Goal: Transaction & Acquisition: Purchase product/service

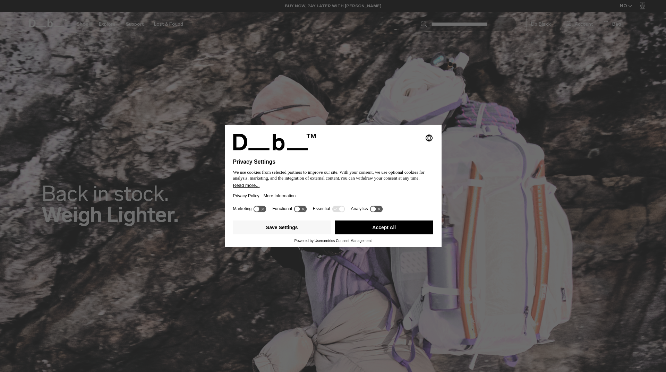
click at [352, 226] on button "Accept All" at bounding box center [384, 228] width 98 height 14
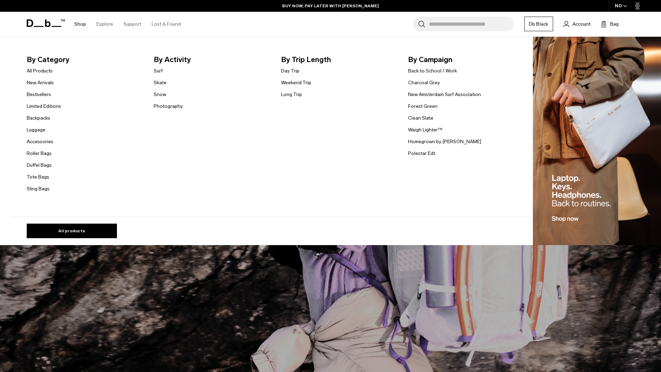
click at [79, 23] on link "Shop" at bounding box center [80, 24] width 12 height 25
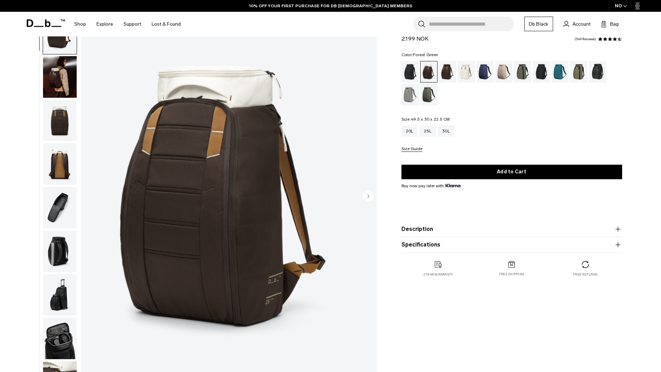
click at [524, 71] on div "Forest Green" at bounding box center [523, 72] width 18 height 22
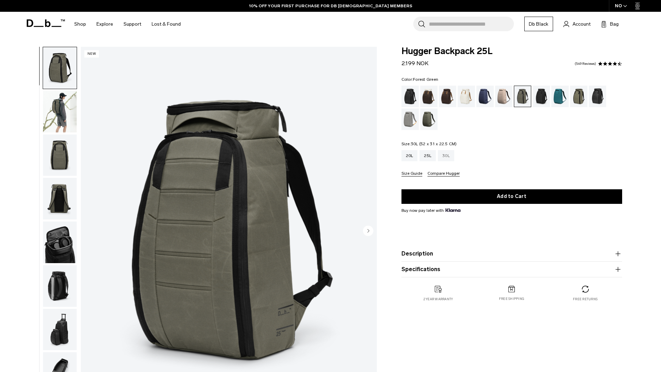
click at [453, 156] on div "30L" at bounding box center [446, 155] width 16 height 11
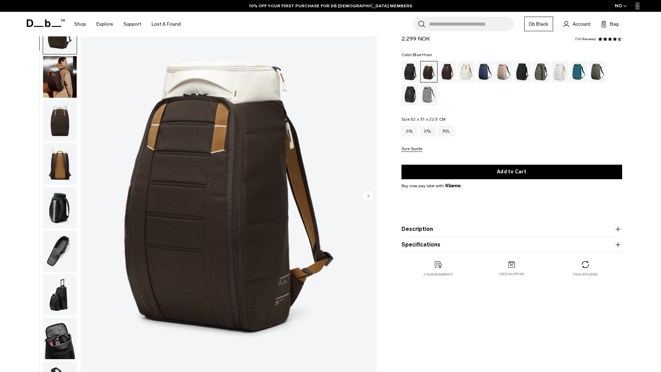
click at [479, 74] on div "Blue Hour" at bounding box center [485, 72] width 18 height 22
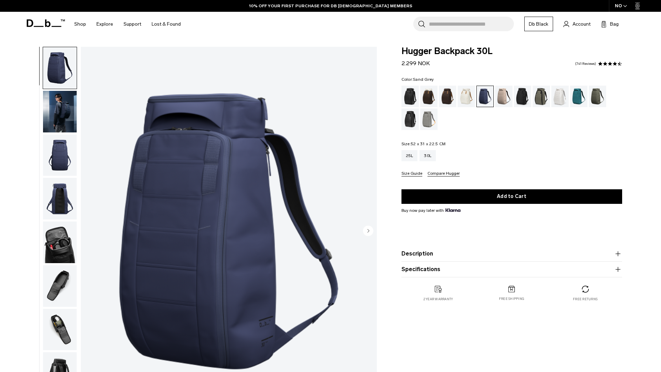
click at [428, 121] on div "Sand Grey" at bounding box center [429, 120] width 18 height 22
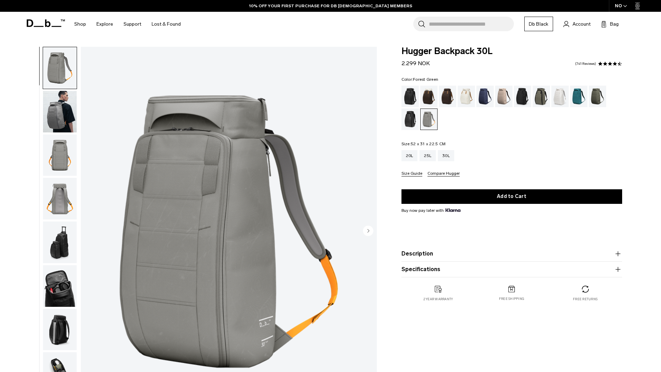
click at [538, 95] on div "Forest Green" at bounding box center [541, 97] width 18 height 22
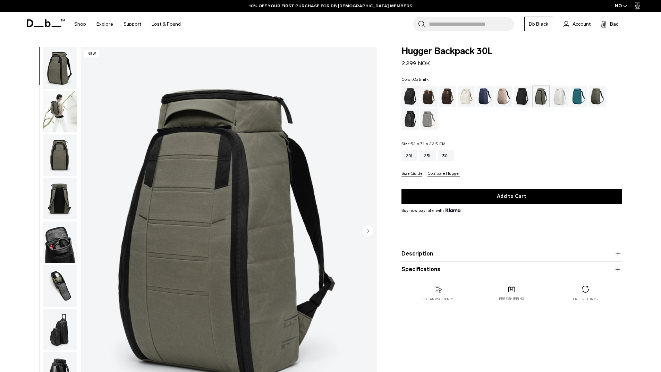
click at [501, 97] on div "Fogbow Beige" at bounding box center [504, 97] width 18 height 22
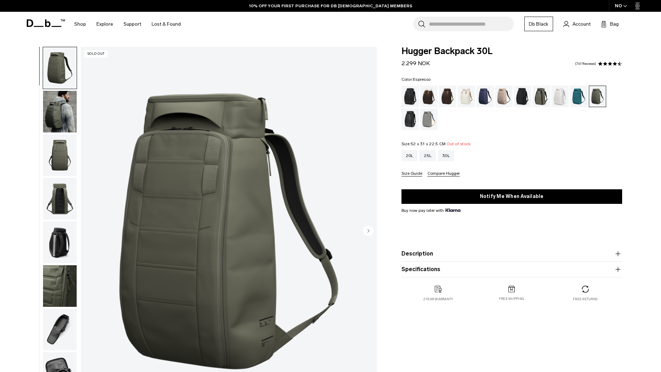
click at [447, 95] on div "Espresso" at bounding box center [448, 97] width 18 height 22
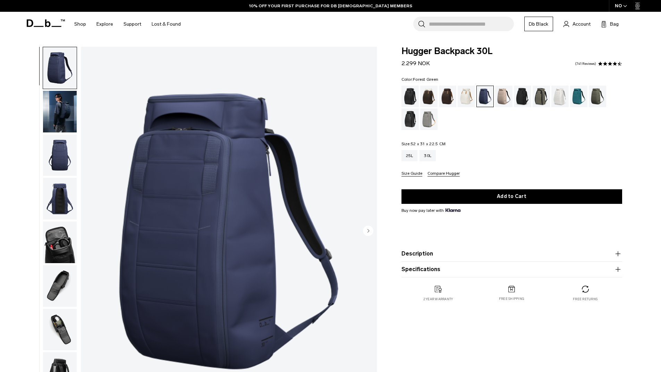
click at [538, 98] on div "Forest Green" at bounding box center [541, 97] width 18 height 22
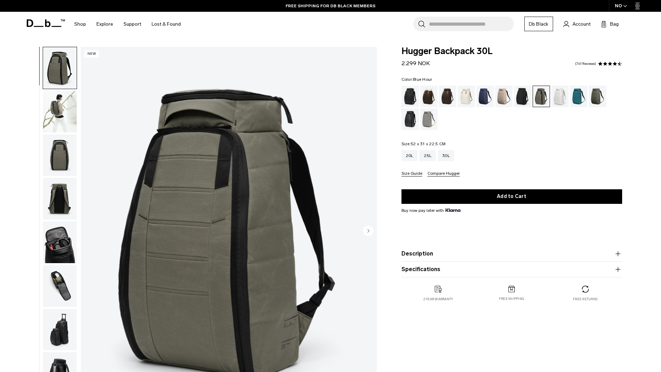
click at [484, 97] on div "Blue Hour" at bounding box center [485, 97] width 18 height 22
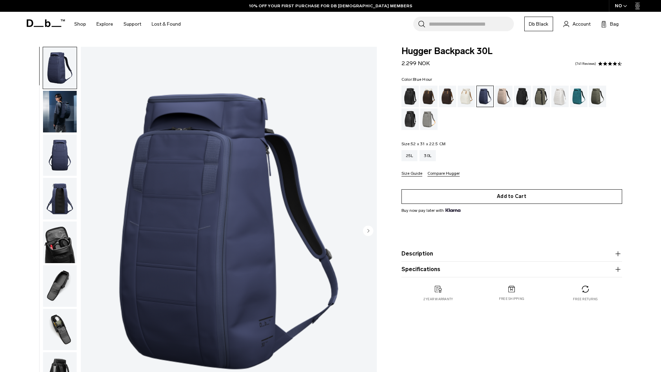
click at [499, 197] on button "Add to Cart" at bounding box center [511, 196] width 221 height 15
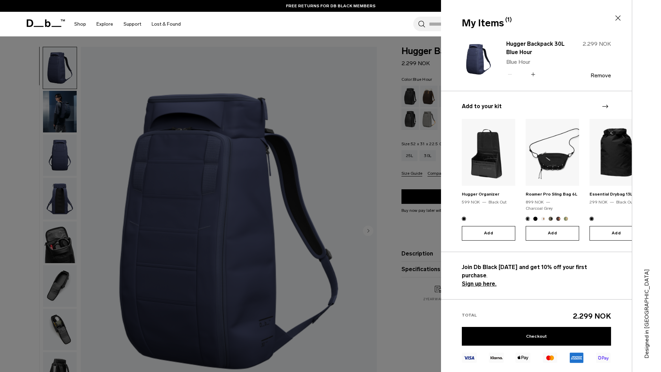
click at [493, 226] on button "Add" at bounding box center [488, 233] width 53 height 15
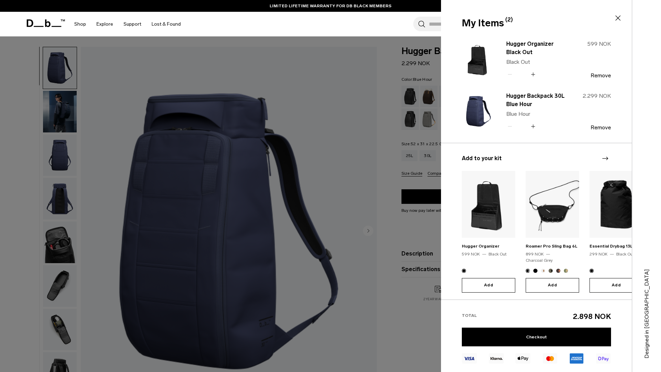
click at [395, 133] on div at bounding box center [330, 186] width 661 height 372
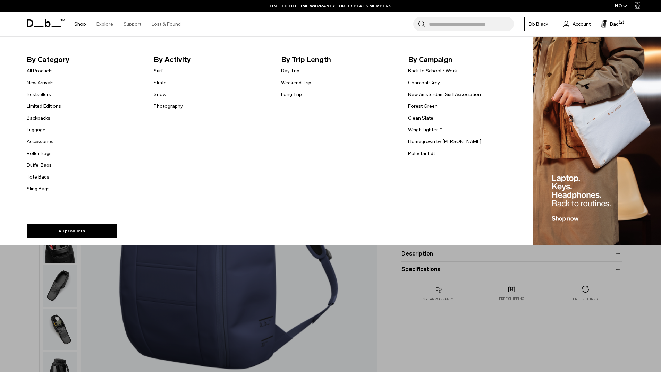
click at [74, 23] on link "Shop" at bounding box center [80, 24] width 12 height 25
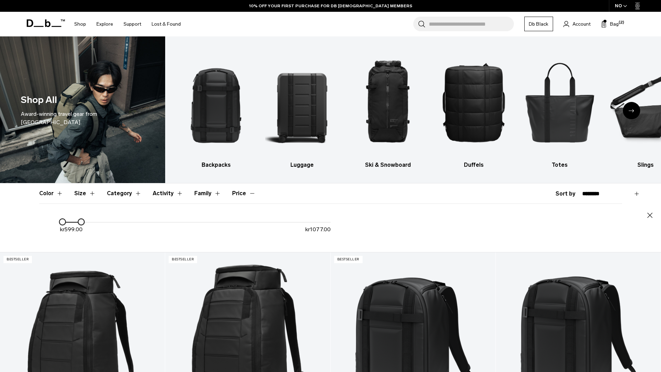
drag, startPoint x: 305, startPoint y: 220, endPoint x: 79, endPoint y: 218, distance: 226.1
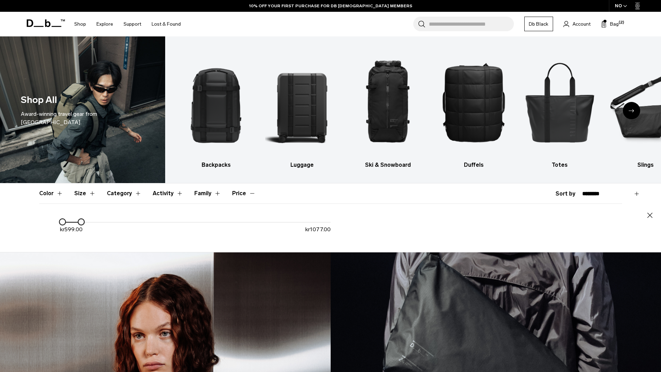
click at [79, 218] on div "kr 599.00 kr 1077.00" at bounding box center [195, 229] width 271 height 22
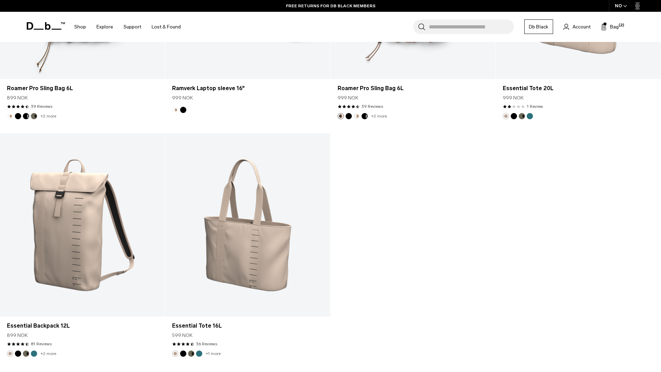
scroll to position [416, 0]
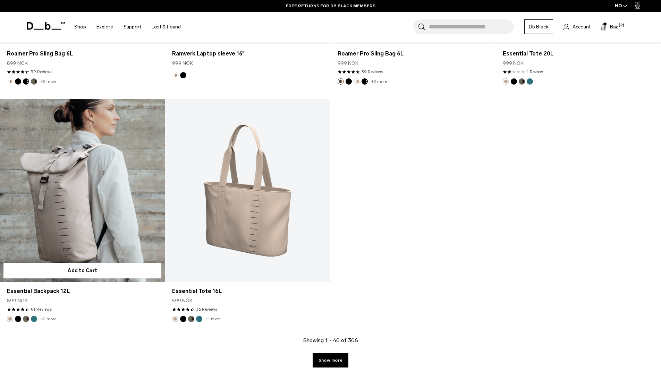
click at [84, 187] on link "Essential Backpack 12L" at bounding box center [82, 190] width 165 height 183
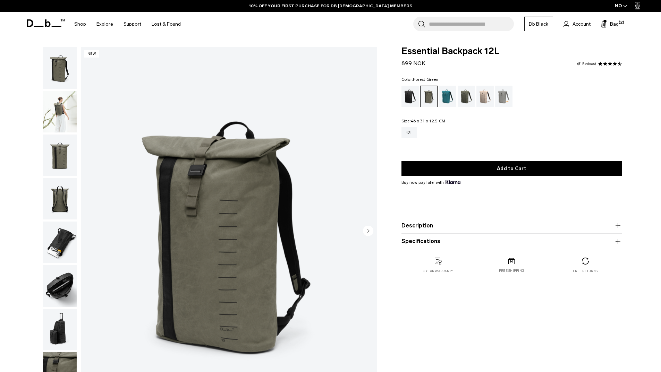
click at [470, 171] on button "Add to Cart" at bounding box center [511, 168] width 221 height 15
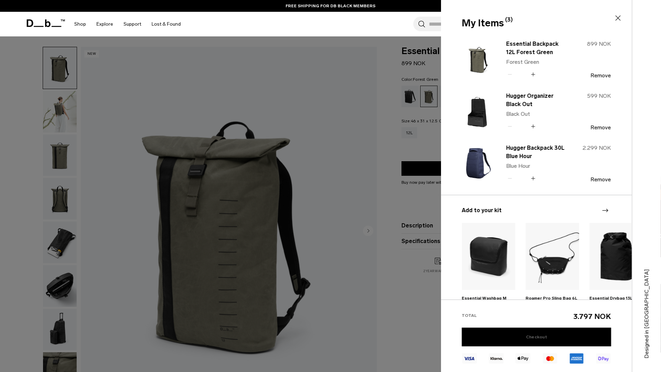
click at [538, 338] on link "Checkout" at bounding box center [536, 337] width 149 height 19
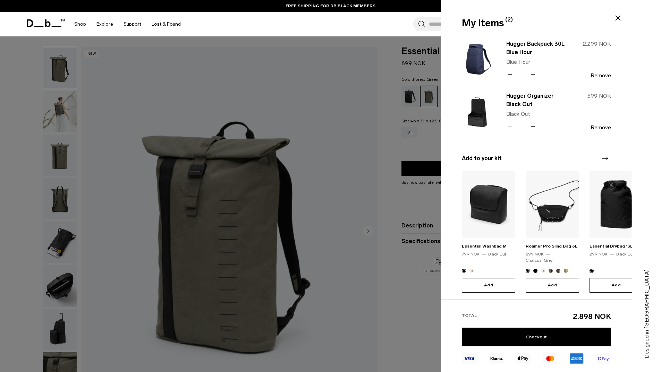
click at [336, 34] on div "Search for Bags, Luggage... Search Close Trending Products All Products Hugger …" at bounding box center [411, 24] width 451 height 25
click at [63, 114] on div at bounding box center [330, 186] width 661 height 372
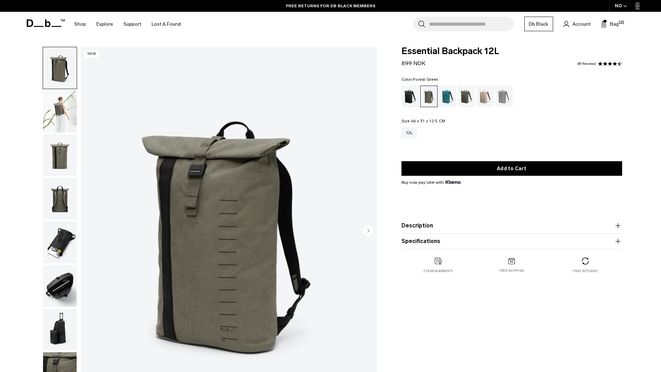
click at [63, 114] on img "button" at bounding box center [60, 112] width 34 height 42
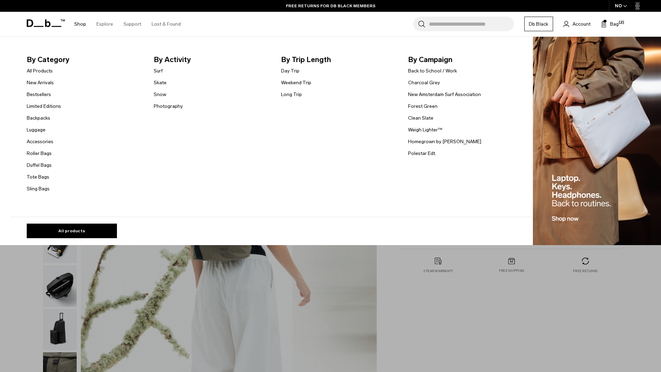
click at [75, 23] on link "Shop" at bounding box center [80, 24] width 12 height 25
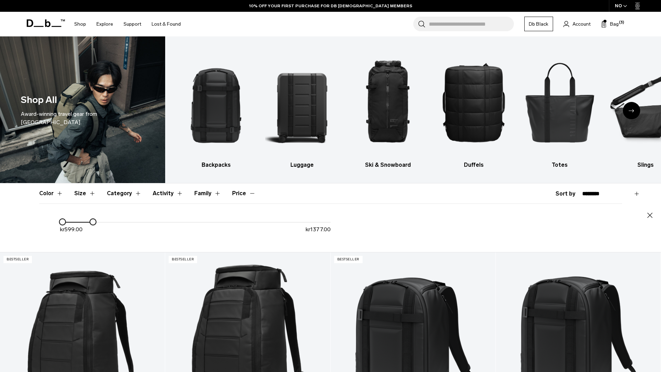
drag, startPoint x: 111, startPoint y: 225, endPoint x: 93, endPoint y: 225, distance: 18.0
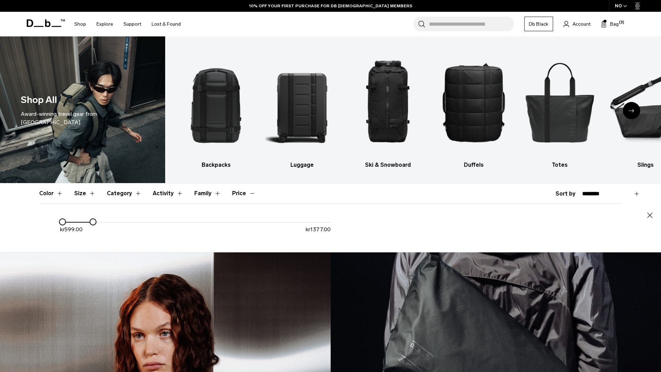
click at [93, 225] on div at bounding box center [92, 221] width 7 height 7
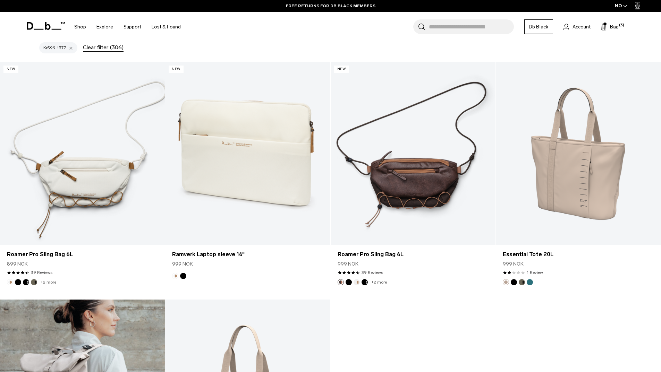
scroll to position [347, 0]
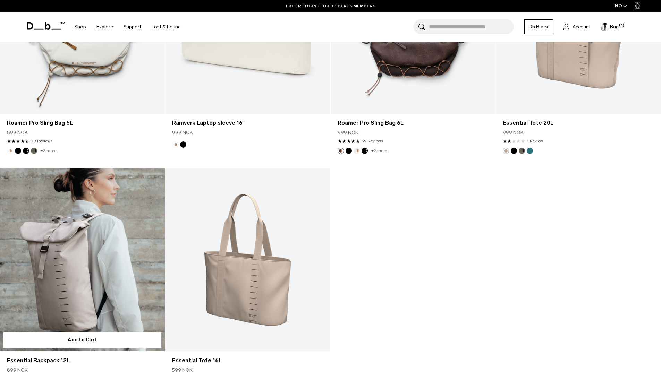
click at [113, 246] on link "Essential Backpack 12L" at bounding box center [82, 259] width 165 height 183
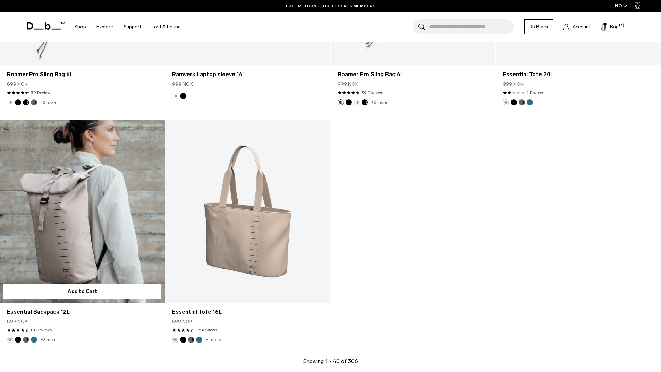
scroll to position [298, 0]
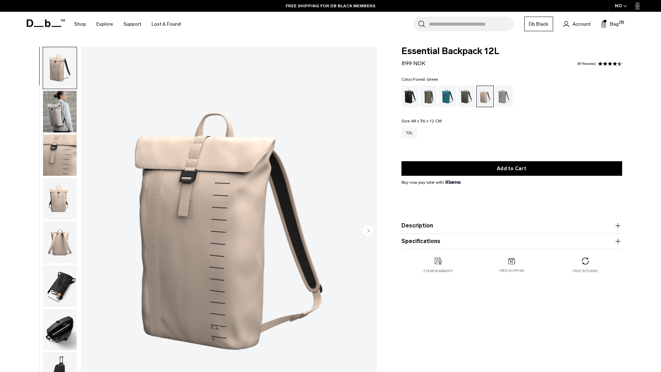
click at [428, 95] on div "Forest Green" at bounding box center [429, 97] width 18 height 22
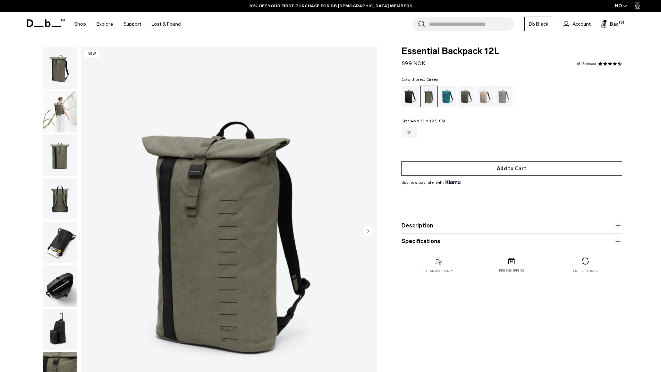
click at [470, 167] on button "Add to Cart" at bounding box center [511, 168] width 221 height 15
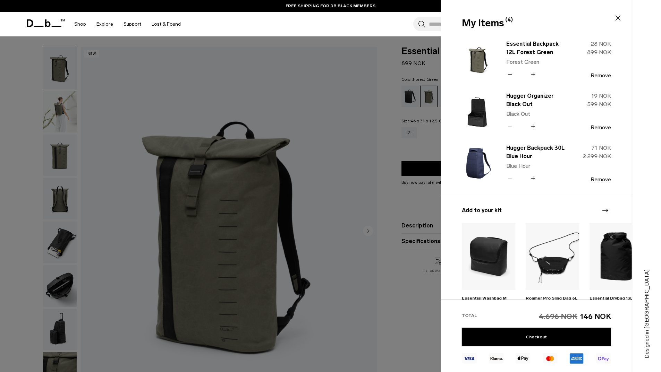
click at [511, 76] on icon at bounding box center [509, 74] width 7 height 10
click at [534, 74] on icon at bounding box center [533, 74] width 7 height 10
type button "Close"
click at [509, 74] on icon at bounding box center [510, 74] width 4 height 0
click at [529, 127] on button "+" at bounding box center [532, 126] width 7 height 8
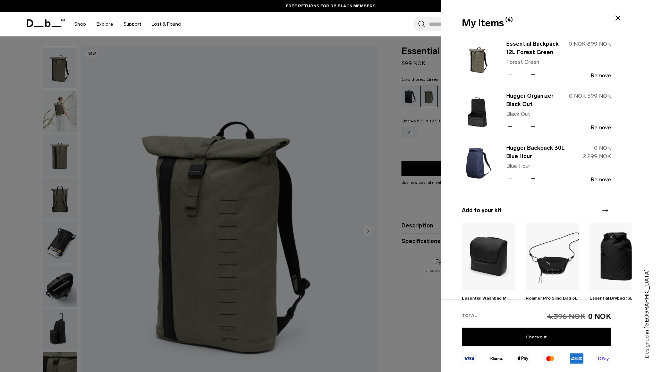
click at [508, 125] on icon at bounding box center [509, 126] width 7 height 10
click at [601, 74] on button "Remove" at bounding box center [600, 75] width 20 height 6
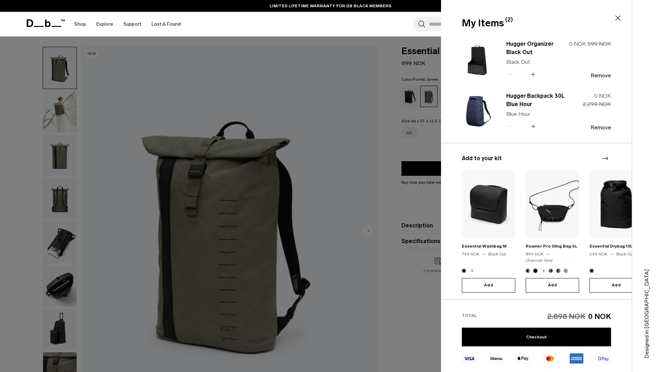
click at [598, 75] on button "Remove" at bounding box center [600, 75] width 20 height 6
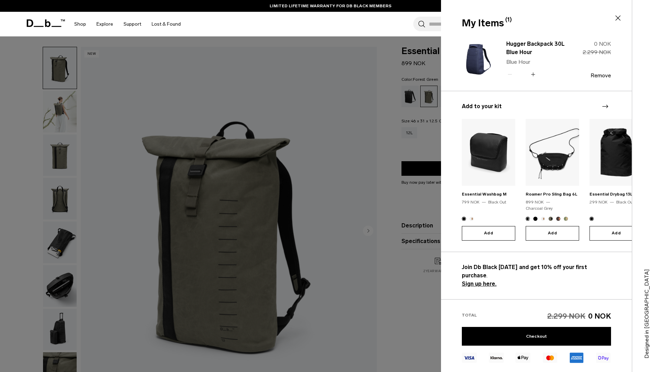
click at [533, 74] on icon at bounding box center [533, 74] width 7 height 10
click at [508, 72] on icon at bounding box center [509, 74] width 7 height 10
click at [332, 31] on div "Search for Bags, Luggage... Search Close Trending Products All Products Hugger …" at bounding box center [411, 24] width 451 height 25
click at [77, 26] on link "Shop" at bounding box center [80, 24] width 12 height 25
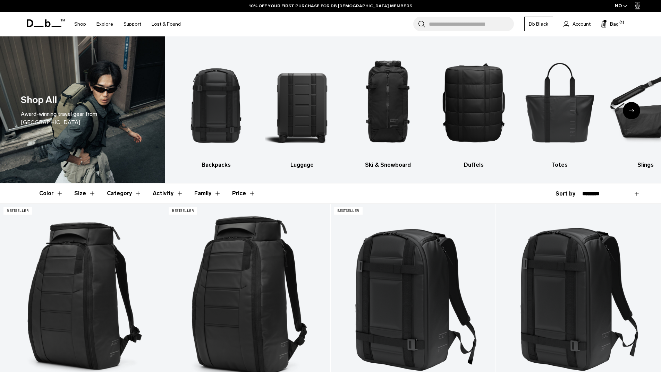
click at [121, 193] on button "Category" at bounding box center [124, 193] width 35 height 20
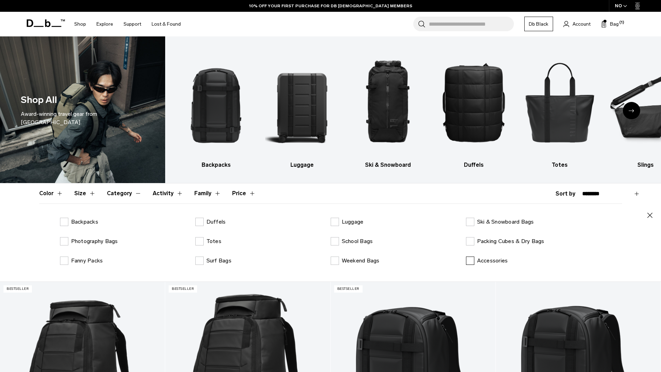
click at [471, 261] on label "Accessories" at bounding box center [487, 261] width 42 height 8
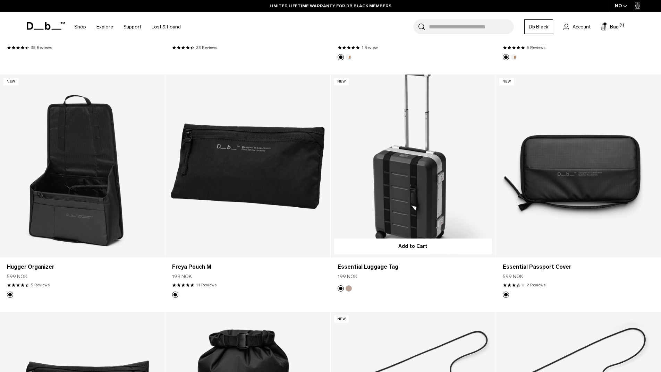
scroll to position [728, 0]
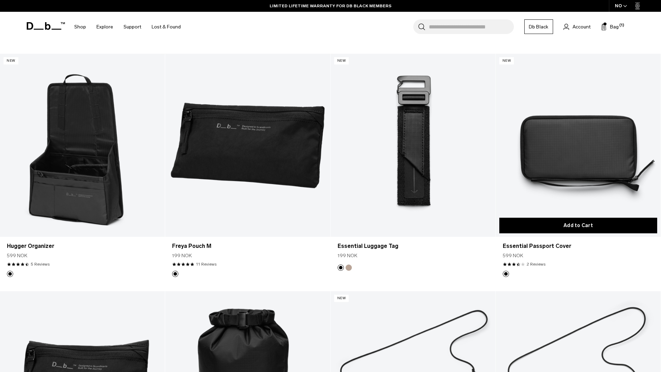
click at [576, 224] on button "Add to Cart" at bounding box center [578, 226] width 158 height 16
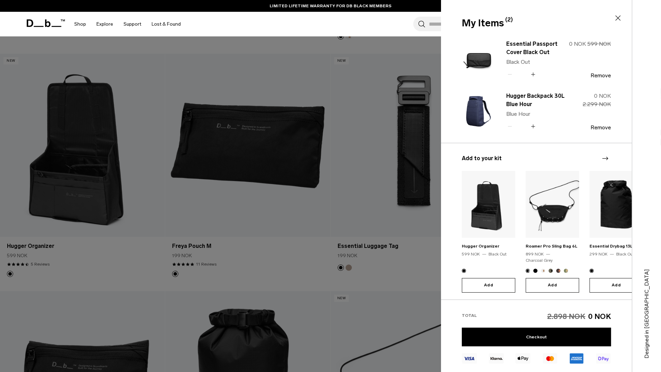
click at [91, 190] on div at bounding box center [330, 186] width 661 height 372
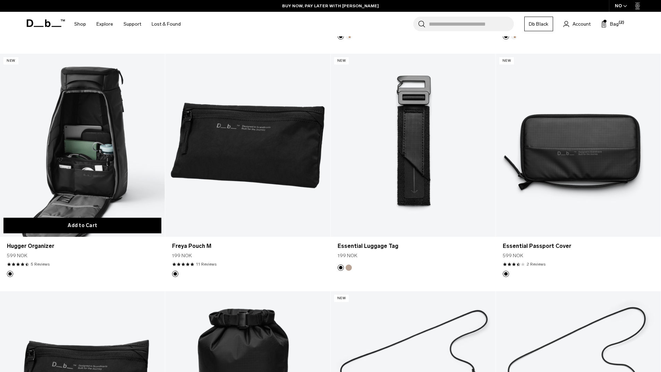
click at [112, 226] on button "Add to Cart" at bounding box center [82, 226] width 158 height 16
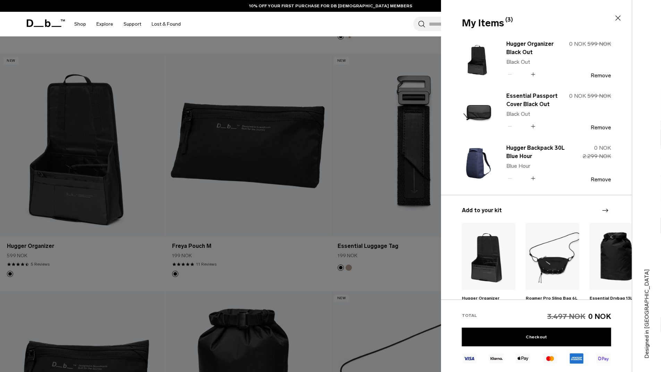
click at [270, 259] on div at bounding box center [330, 186] width 661 height 372
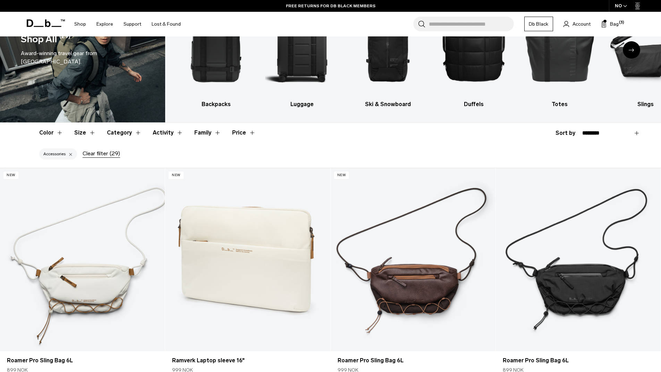
scroll to position [0, 0]
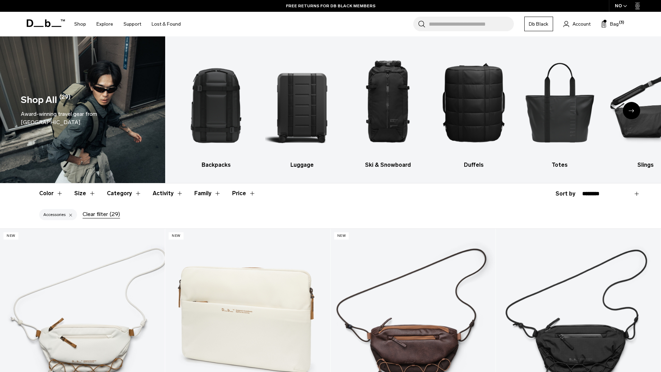
click at [221, 192] on header "Color Size Category Activity Family Price" at bounding box center [330, 193] width 583 height 20
click at [90, 214] on div "Clear filter (29)" at bounding box center [101, 214] width 37 height 8
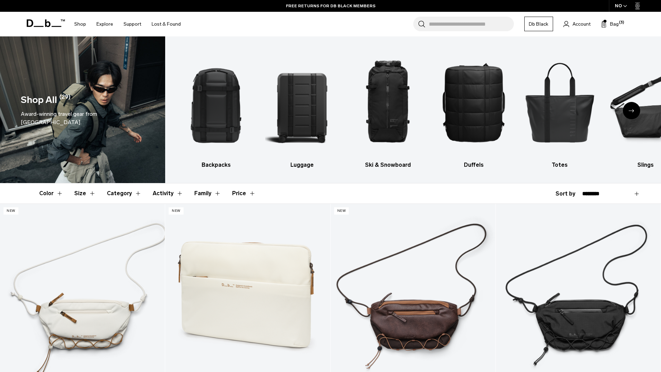
click at [235, 193] on button "Price" at bounding box center [244, 193] width 24 height 20
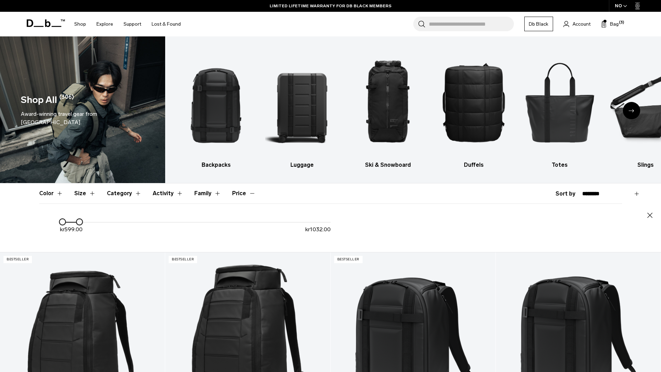
drag, startPoint x: 332, startPoint y: 220, endPoint x: 78, endPoint y: 222, distance: 253.5
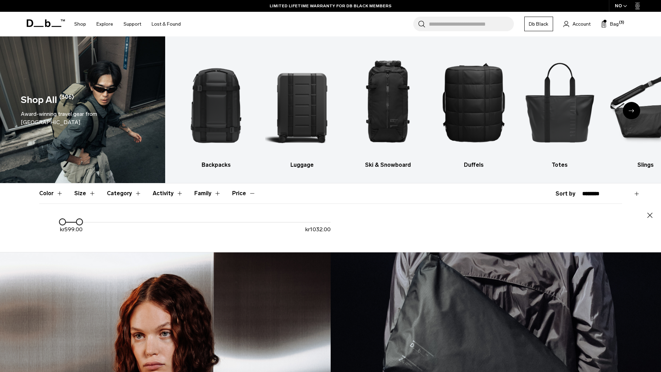
click at [78, 222] on div at bounding box center [79, 222] width 6 height 6
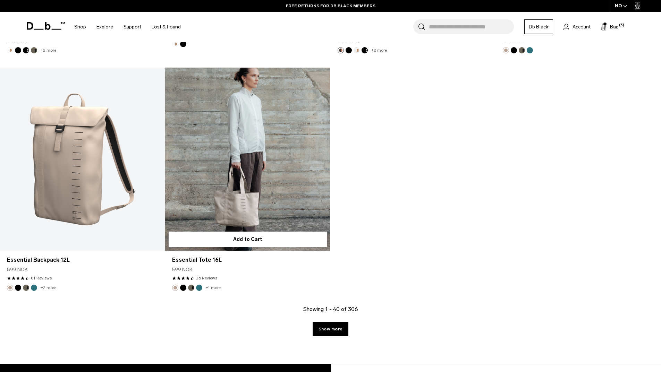
scroll to position [451, 0]
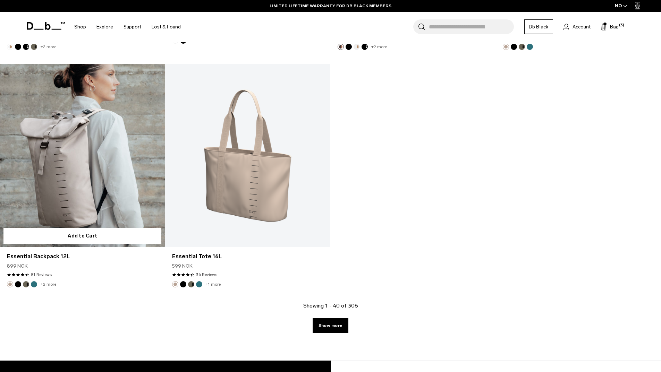
click at [114, 156] on link "Essential Backpack 12L" at bounding box center [82, 155] width 165 height 183
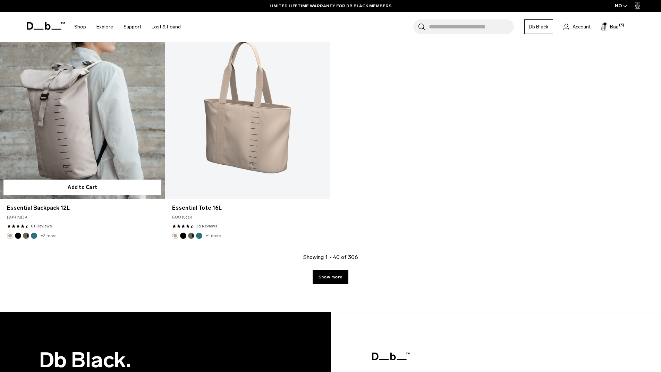
scroll to position [402, 0]
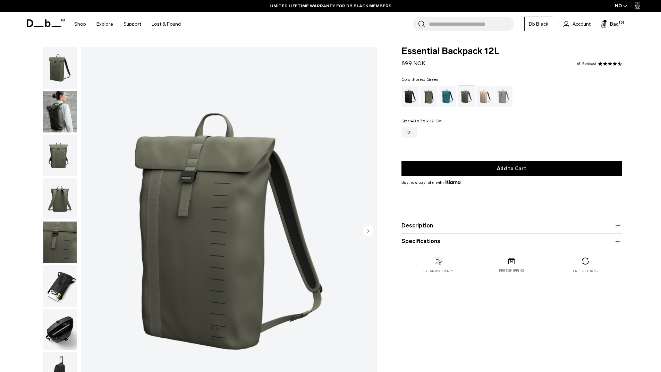
click at [436, 105] on div "Forest Green" at bounding box center [429, 97] width 18 height 22
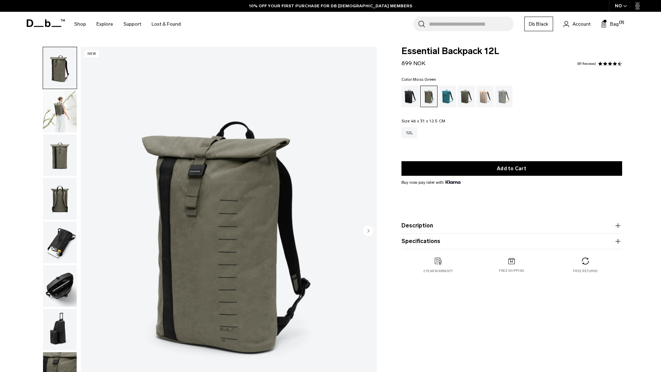
click at [466, 98] on div "Moss Green" at bounding box center [466, 97] width 18 height 22
